Goal: Find specific page/section: Find specific page/section

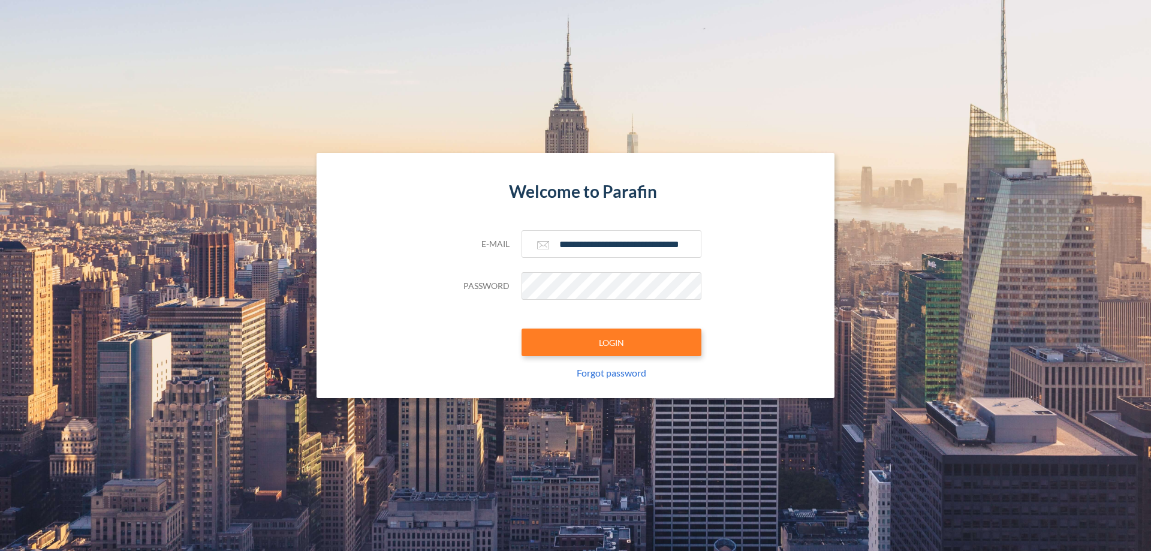
type input "**********"
click at [611, 342] on button "LOGIN" at bounding box center [611, 342] width 180 height 28
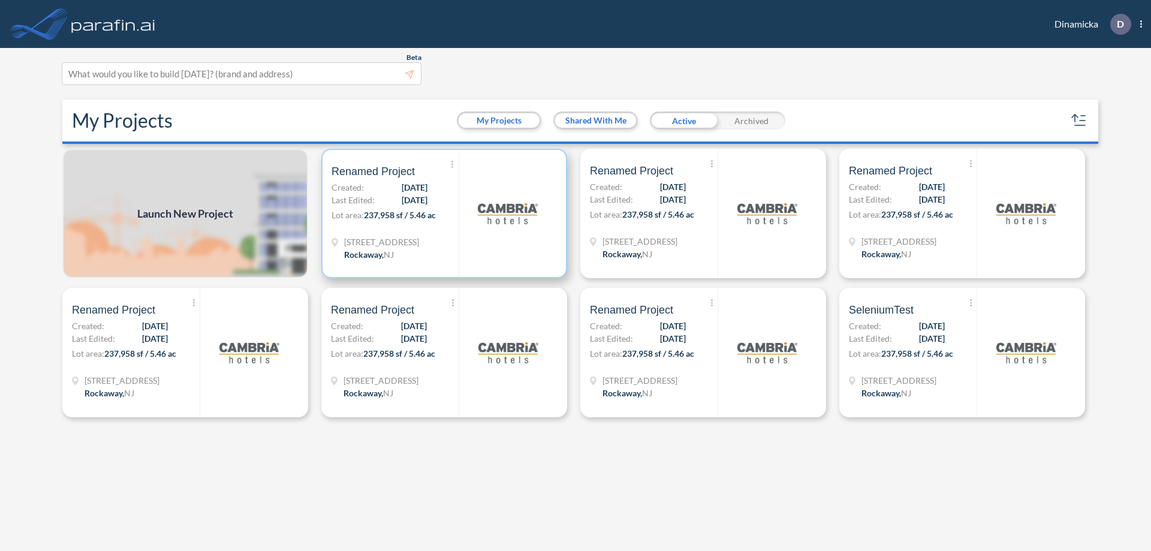
scroll to position [3, 0]
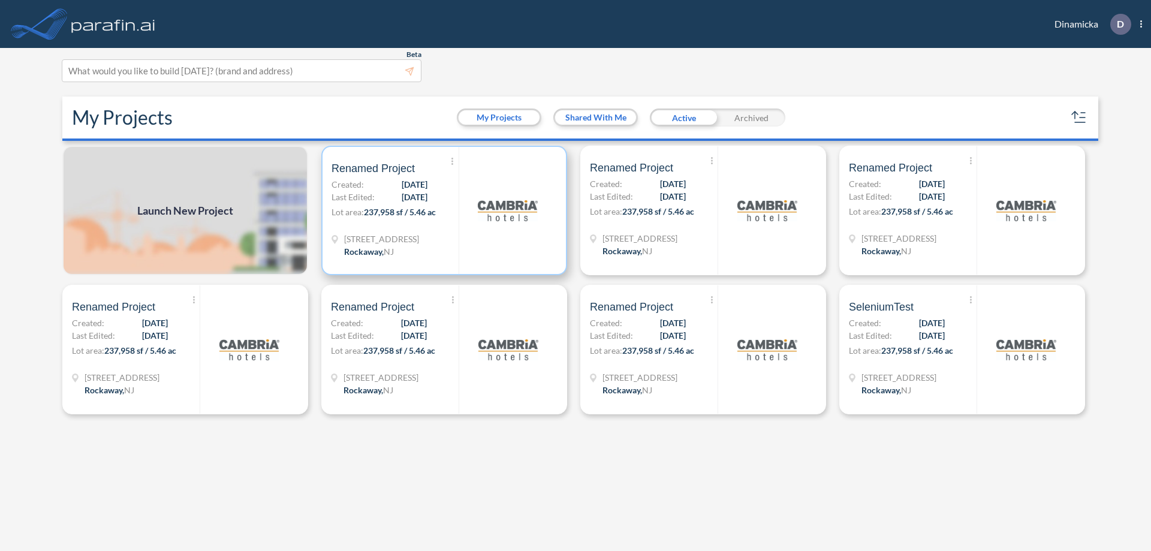
click at [444, 210] on p "Lot area: 237,958 sf / 5.46 ac" at bounding box center [394, 214] width 127 height 17
